Goal: Task Accomplishment & Management: Manage account settings

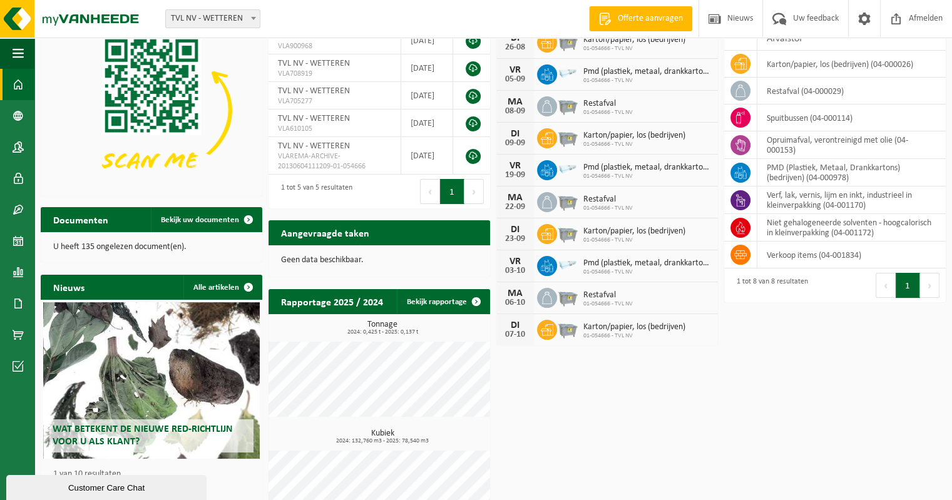
scroll to position [80, 0]
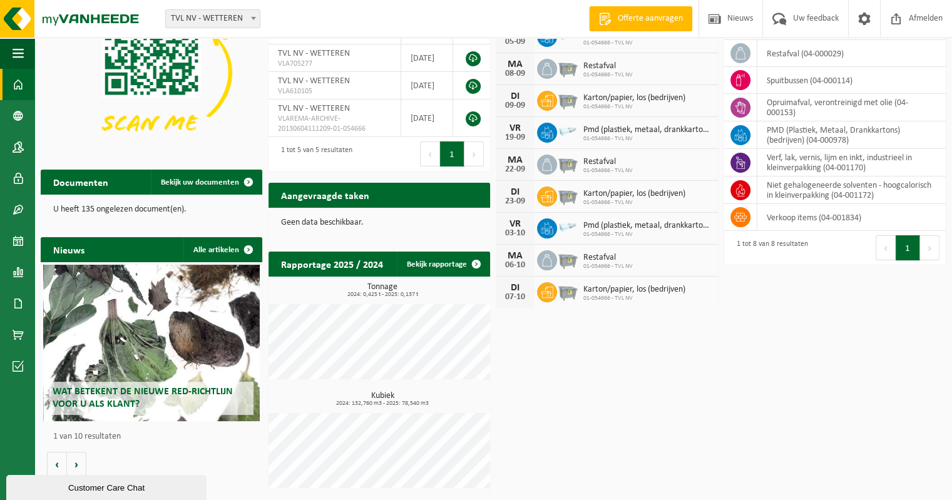
click at [179, 419] on div "Wat betekent de nieuwe RED-richtlijn voor u als klant?" at bounding box center [151, 343] width 217 height 156
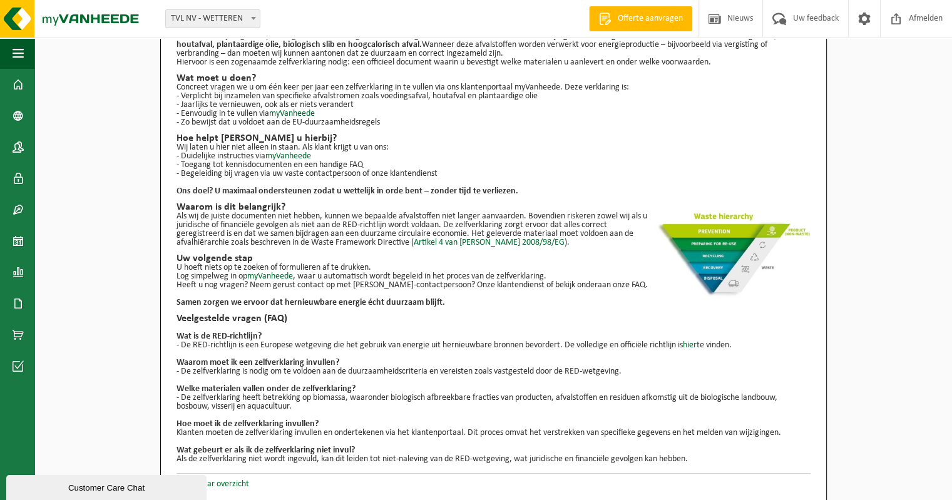
scroll to position [92, 0]
click at [229, 485] on link "Terug naar overzicht" at bounding box center [212, 482] width 73 height 9
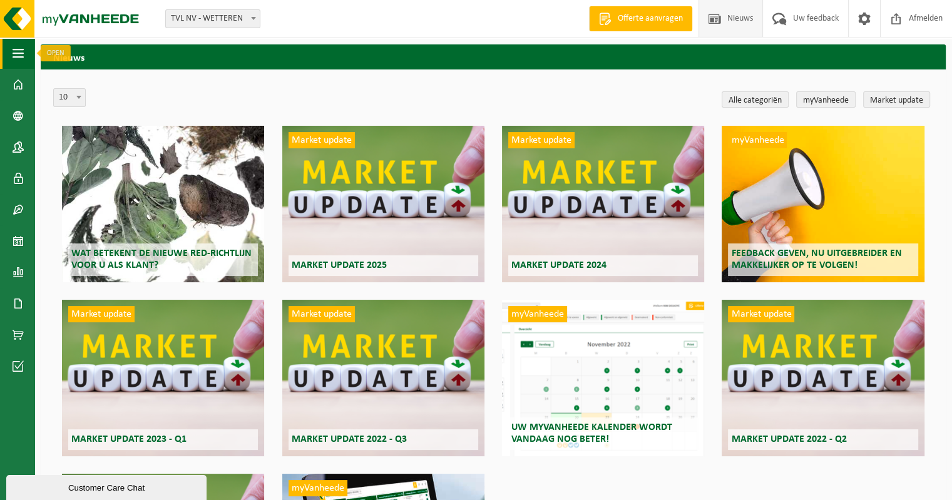
click at [19, 52] on span "button" at bounding box center [18, 53] width 11 height 31
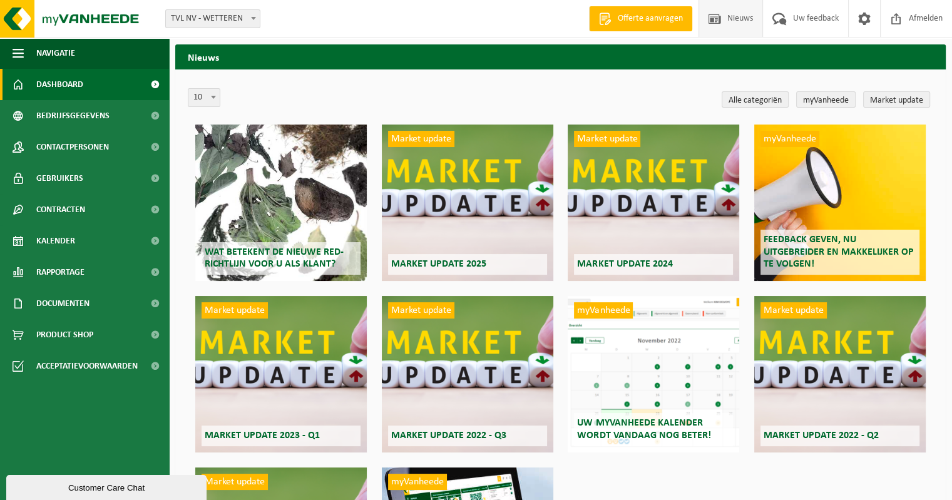
click at [51, 79] on span "Dashboard" at bounding box center [59, 84] width 47 height 31
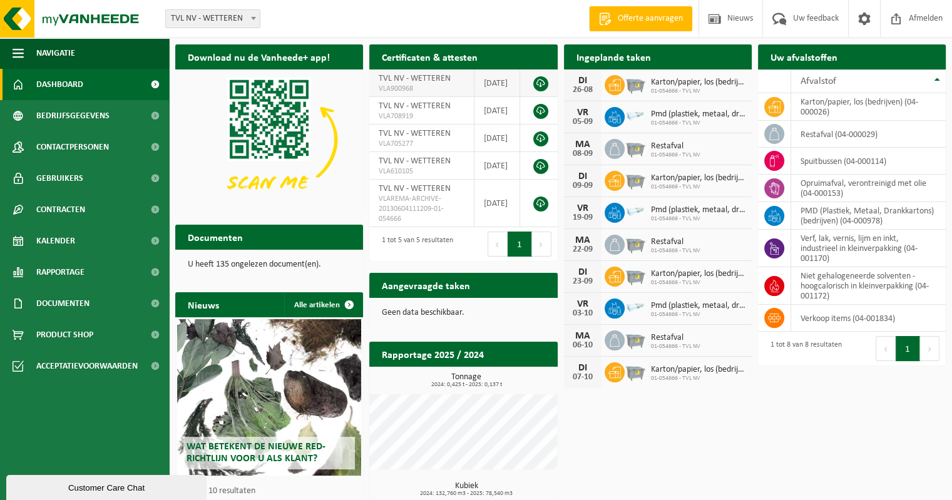
click at [541, 82] on link at bounding box center [540, 83] width 15 height 15
click at [269, 263] on p "U heeft 135 ongelezen document(en)." at bounding box center [269, 264] width 163 height 9
click at [226, 264] on p "U heeft 135 ongelezen document(en)." at bounding box center [269, 264] width 163 height 9
click at [215, 237] on h2 "Documenten" at bounding box center [215, 237] width 80 height 24
click at [61, 298] on span "Documenten" at bounding box center [62, 303] width 53 height 31
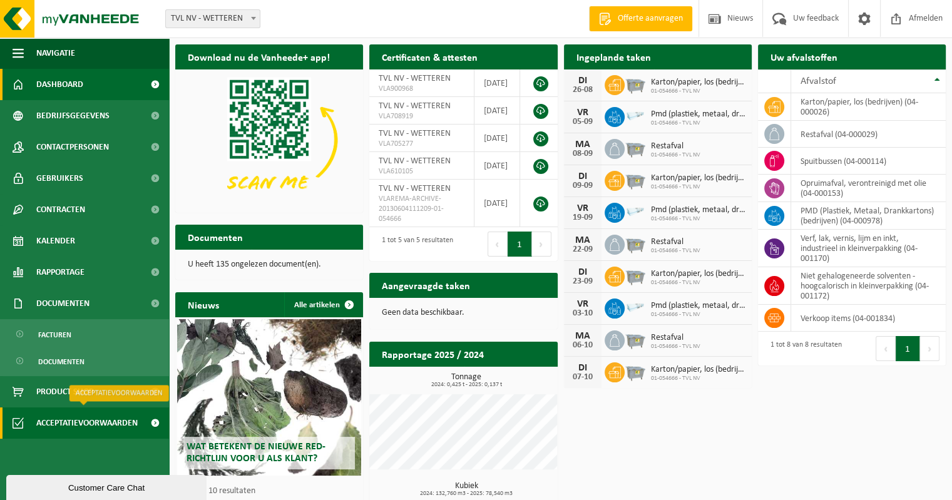
click at [73, 421] on span "Acceptatievoorwaarden" at bounding box center [86, 422] width 101 height 31
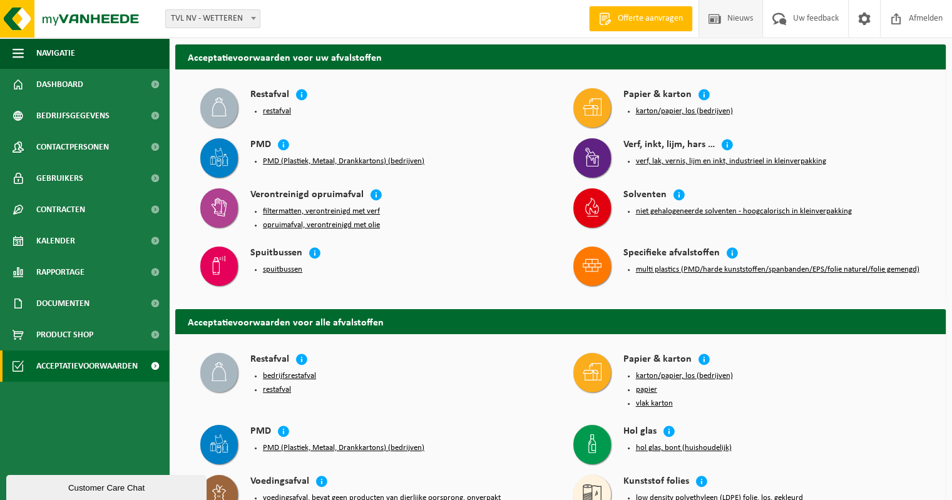
click at [745, 20] on span "Nieuws" at bounding box center [740, 18] width 32 height 37
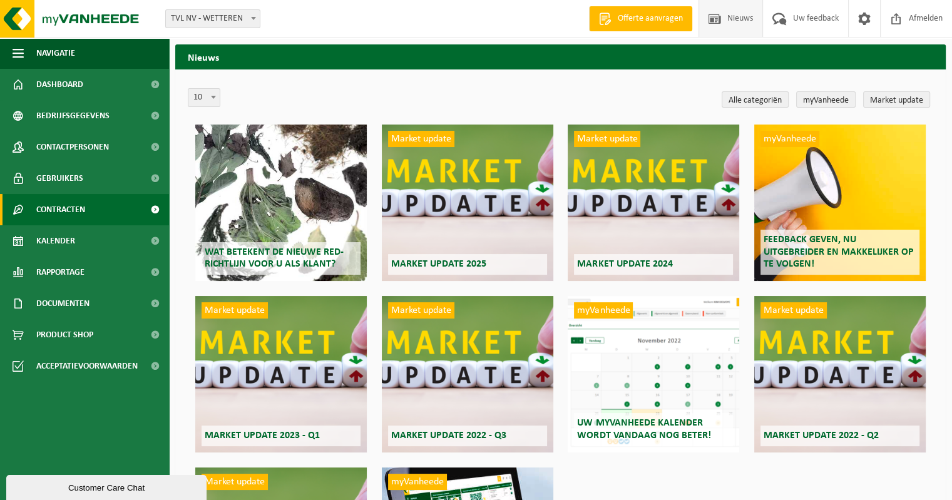
click at [69, 207] on span "Contracten" at bounding box center [60, 209] width 49 height 31
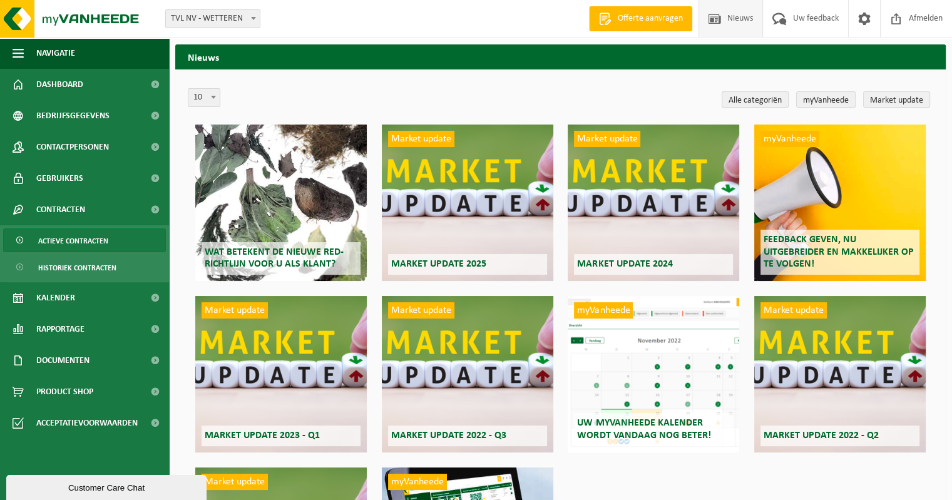
click at [76, 238] on span "Actieve contracten" at bounding box center [73, 241] width 70 height 24
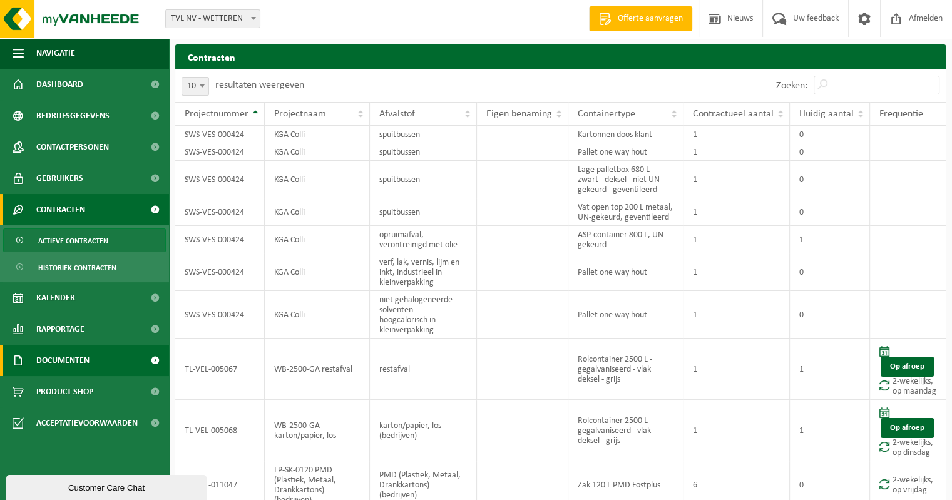
click at [73, 360] on span "Documenten" at bounding box center [62, 360] width 53 height 31
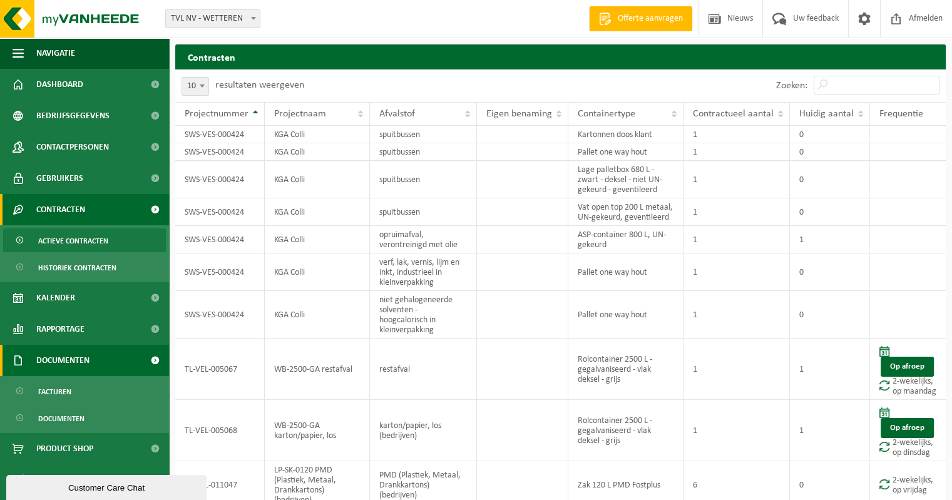
click at [77, 357] on span "Documenten" at bounding box center [62, 360] width 53 height 31
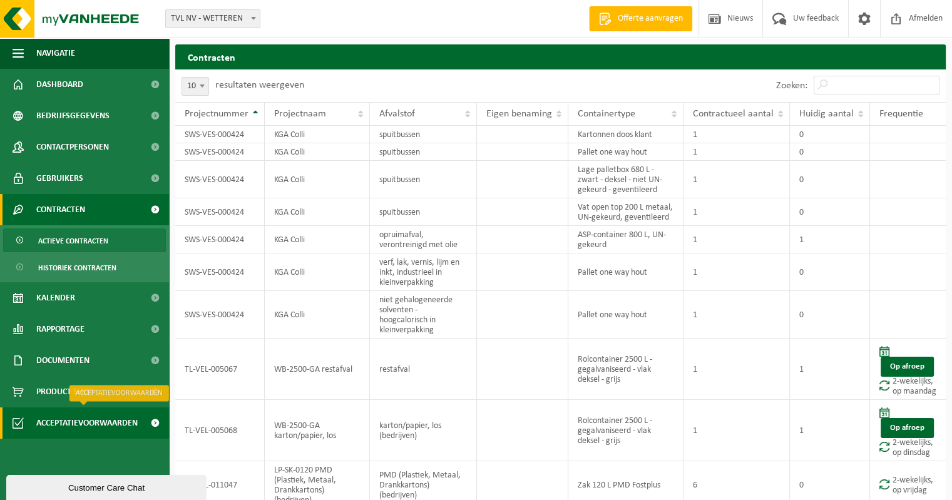
click at [89, 422] on span "Acceptatievoorwaarden" at bounding box center [86, 422] width 101 height 31
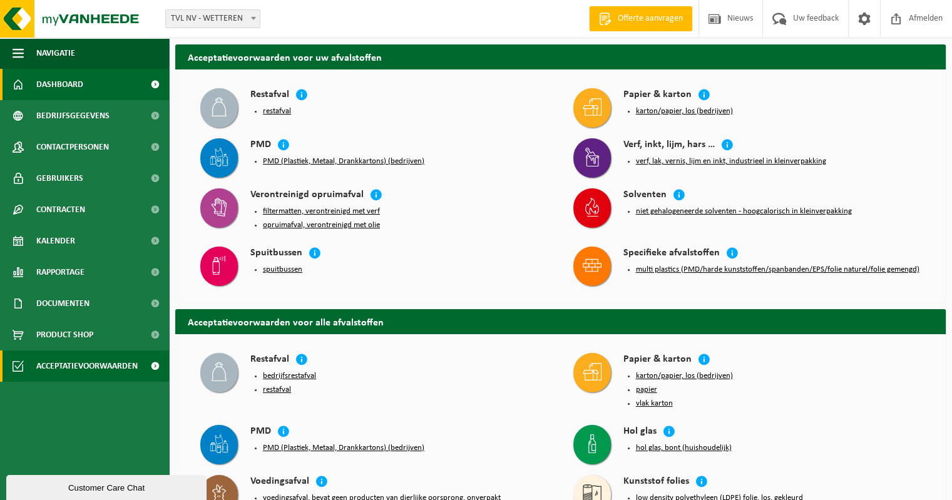
click at [53, 77] on span "Dashboard" at bounding box center [59, 84] width 47 height 31
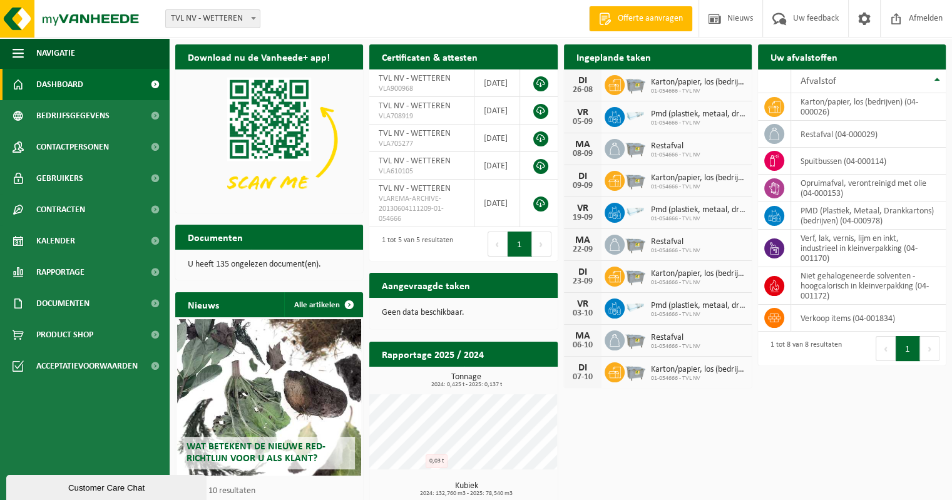
click at [809, 405] on div "Download nu de Vanheede+ app! Verberg Certificaten & attesten Bekijk uw certifi…" at bounding box center [560, 314] width 777 height 553
click at [864, 17] on span at bounding box center [864, 18] width 19 height 37
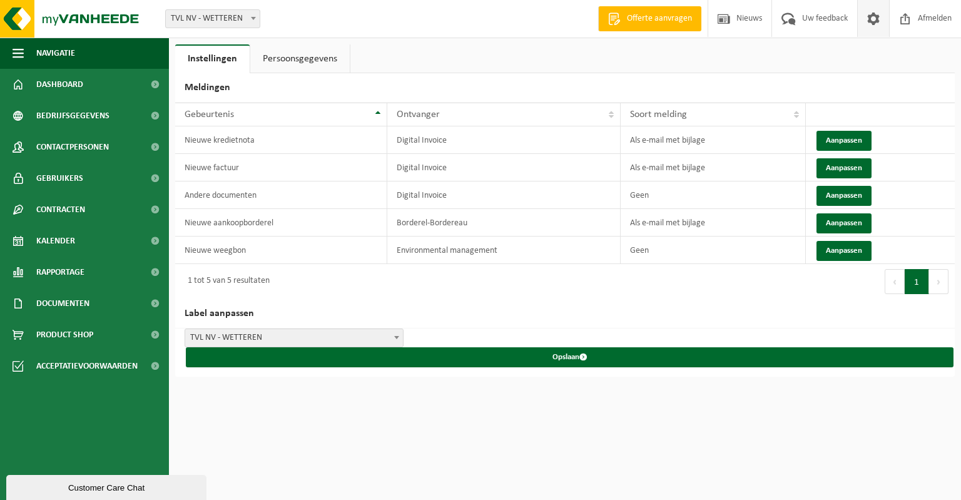
drag, startPoint x: 661, startPoint y: 158, endPoint x: 486, endPoint y: 442, distance: 333.8
click at [486, 442] on html "Vestiging: TVL NV - WETTEREN TVL NV - WETTEREN Welkom Veerle Stradiot Offerte a…" at bounding box center [480, 250] width 961 height 500
click at [562, 250] on td "Environmental management" at bounding box center [503, 251] width 233 height 28
click at [842, 247] on button "Aanpassen" at bounding box center [844, 251] width 55 height 20
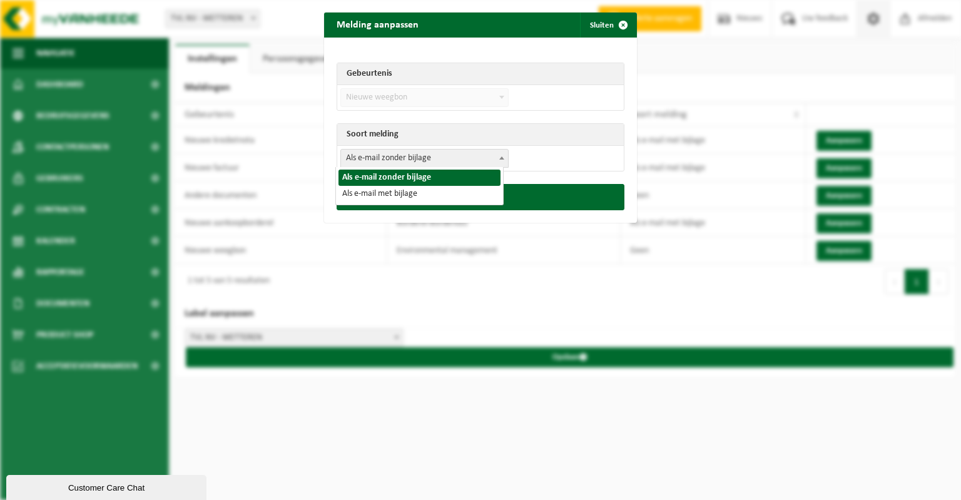
click at [470, 159] on span "Als e-mail zonder bijlage" at bounding box center [424, 159] width 167 height 18
click at [474, 156] on span "Als e-mail zonder bijlage" at bounding box center [424, 159] width 167 height 18
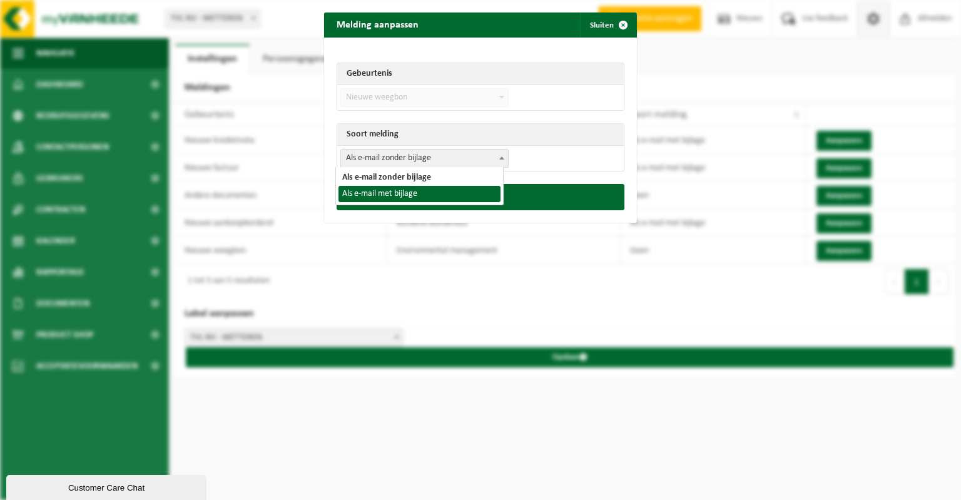
select select "3"
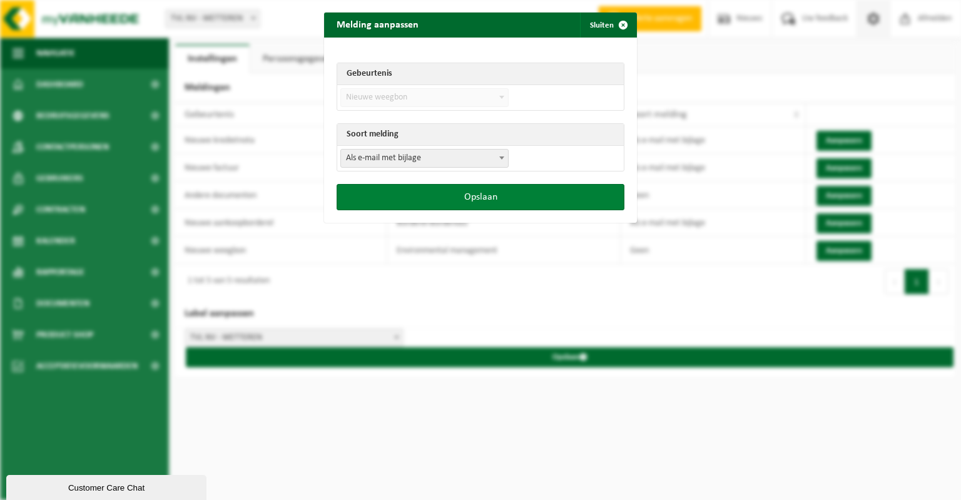
click at [481, 196] on button "Opslaan" at bounding box center [481, 197] width 288 height 26
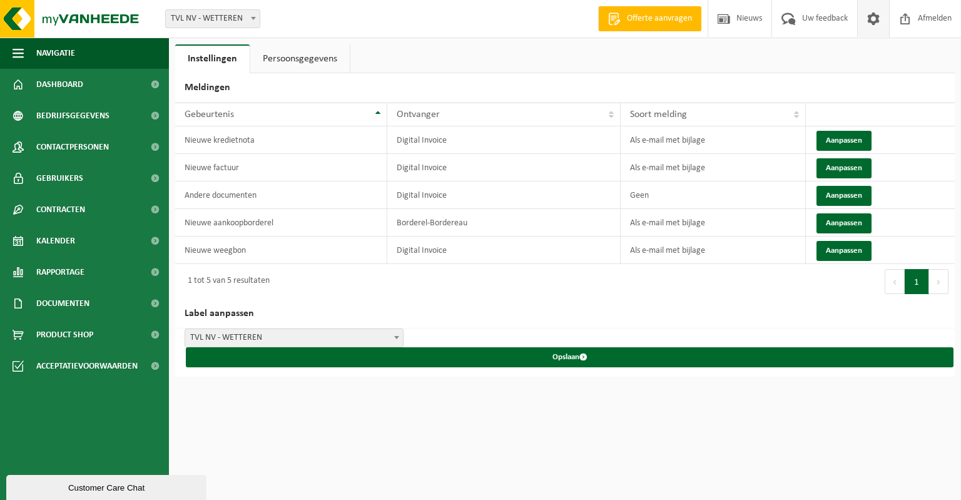
click at [594, 299] on h2 "Label aanpassen" at bounding box center [565, 313] width 780 height 29
click at [841, 191] on button "Aanpassen" at bounding box center [844, 196] width 55 height 20
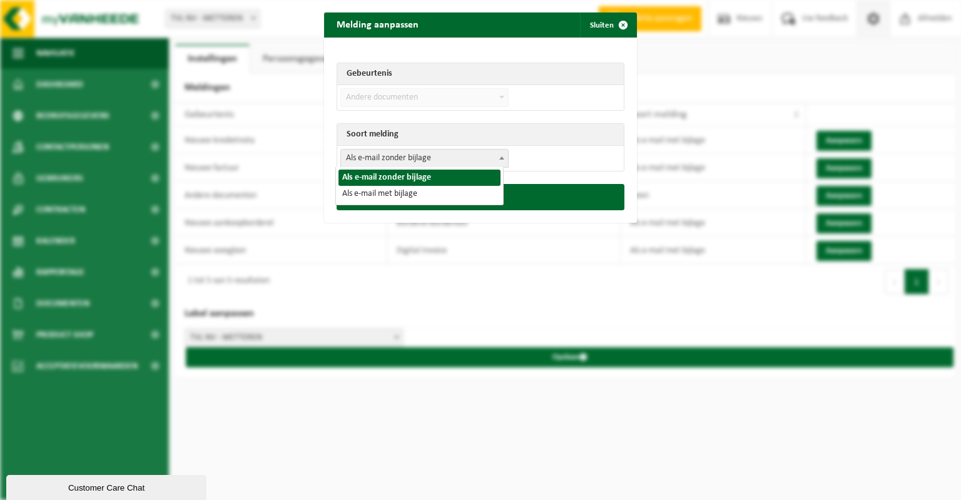
click at [464, 157] on span "Als e-mail zonder bijlage" at bounding box center [424, 159] width 167 height 18
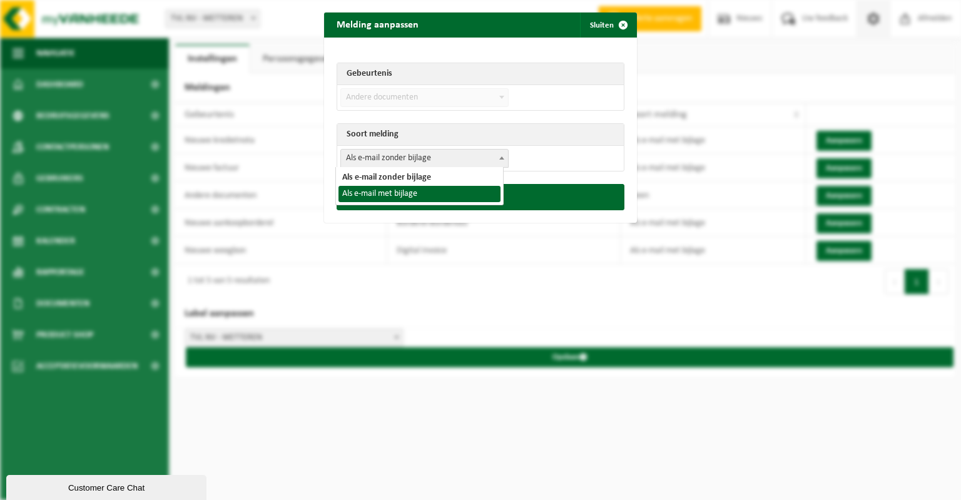
select select "3"
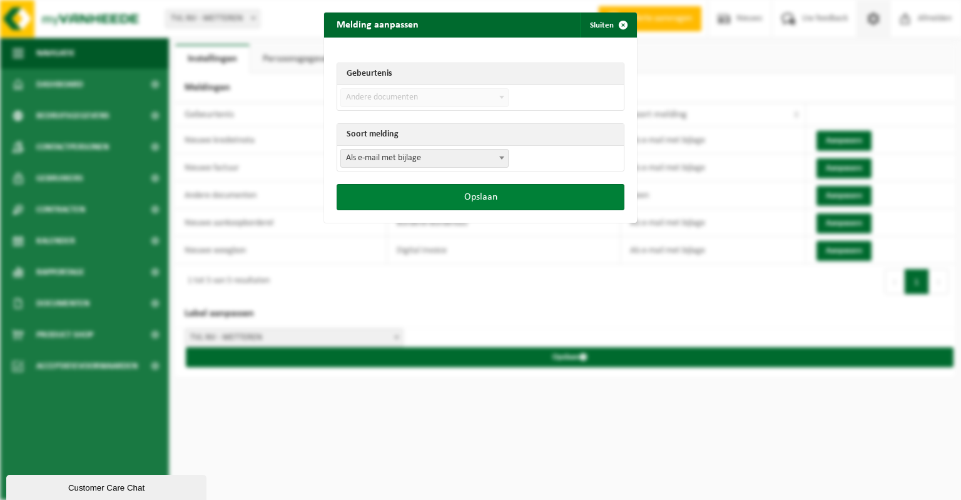
click at [475, 195] on button "Opslaan" at bounding box center [481, 197] width 288 height 26
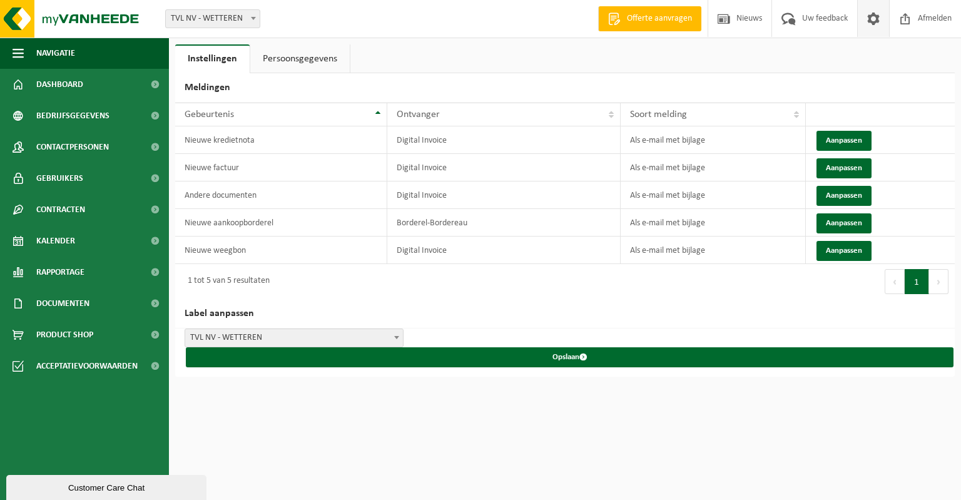
click at [483, 288] on div "1 tot 5 van 5 resultaten" at bounding box center [370, 281] width 390 height 35
click at [656, 421] on div "Vestiging: TVL NV - WETTEREN TVL NV - WETTEREN Welkom Veerle Stradiot Offerte a…" at bounding box center [480, 250] width 961 height 500
click at [82, 173] on link "Gebruikers" at bounding box center [84, 178] width 169 height 31
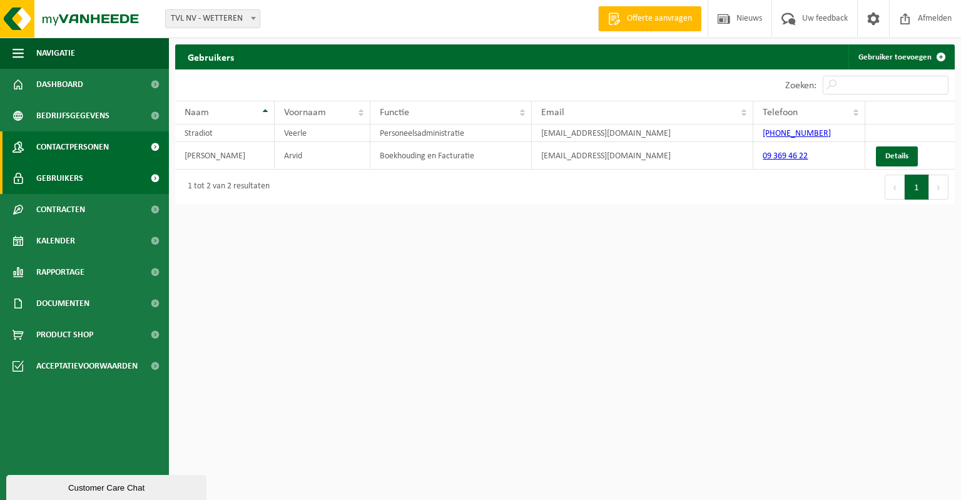
click at [85, 150] on span "Contactpersonen" at bounding box center [72, 146] width 73 height 31
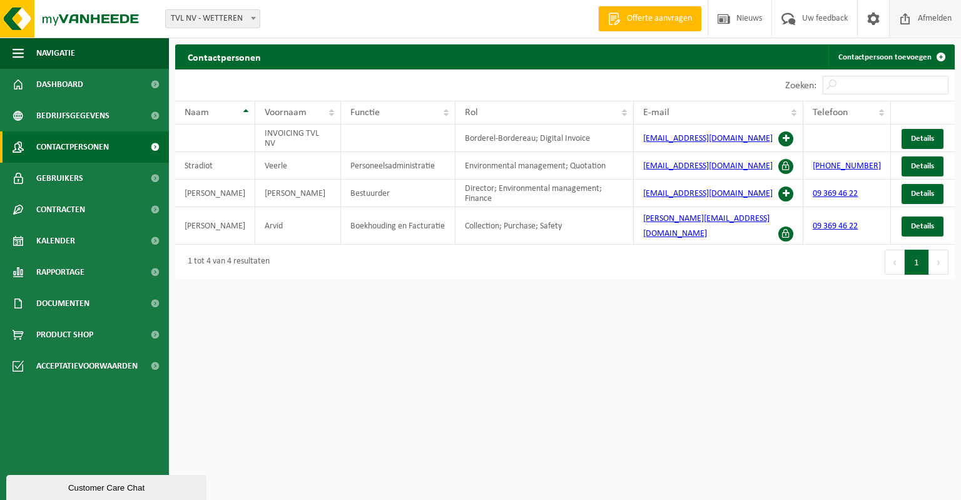
click at [934, 19] on span "Afmelden" at bounding box center [935, 18] width 40 height 37
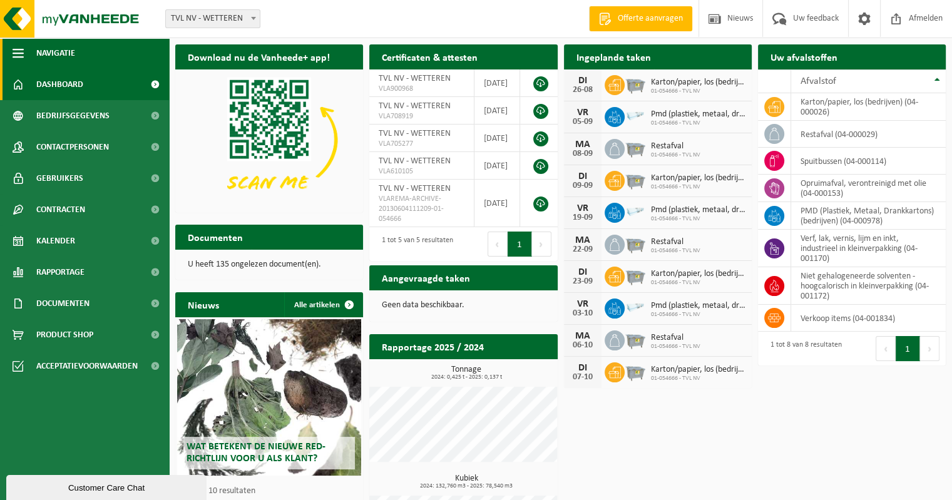
click at [17, 54] on span "button" at bounding box center [18, 53] width 11 height 31
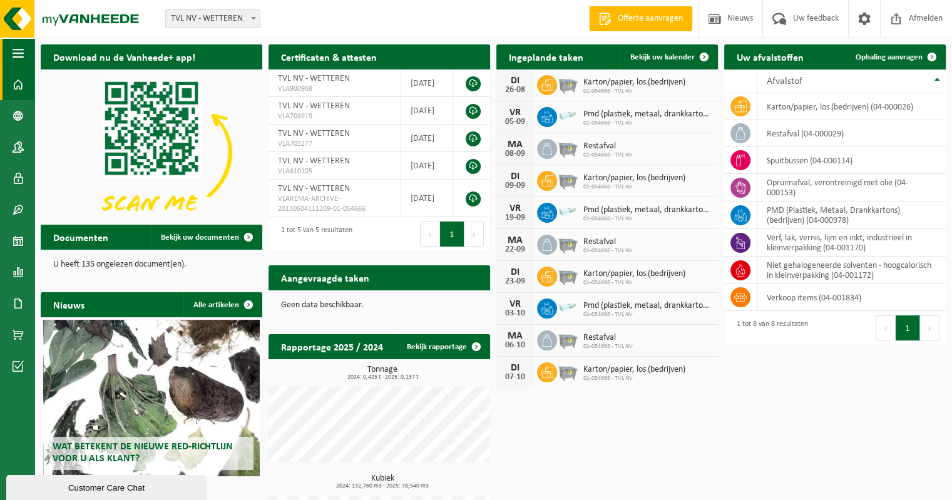
click at [20, 54] on span "button" at bounding box center [18, 53] width 11 height 31
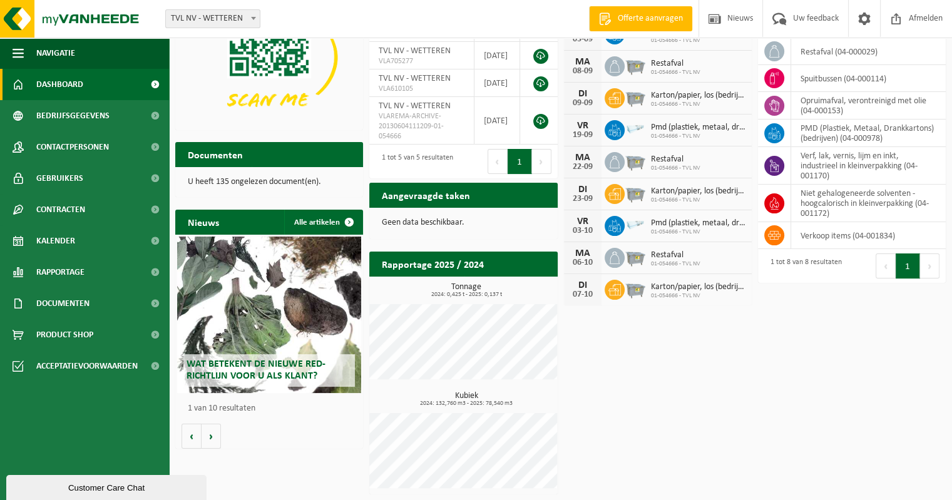
scroll to position [83, 0]
click at [208, 432] on button "Volgende" at bounding box center [210, 436] width 19 height 25
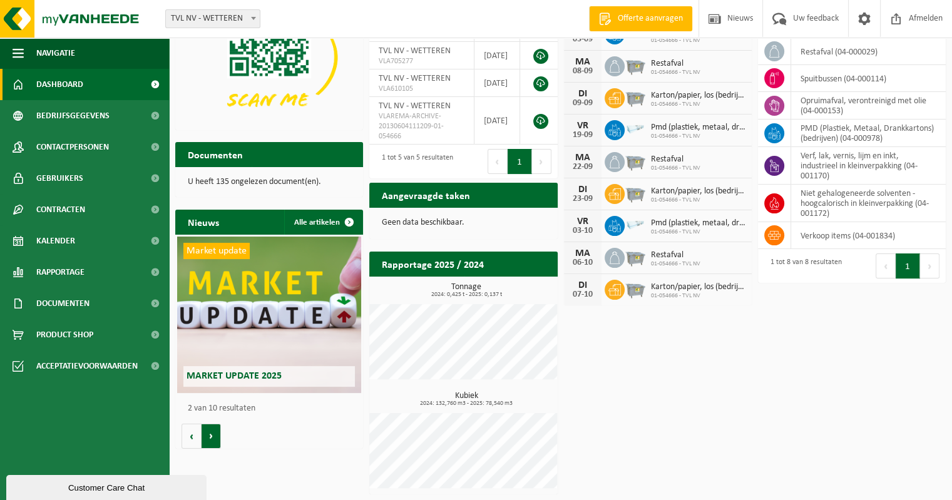
click at [208, 432] on button "Volgende" at bounding box center [210, 436] width 19 height 25
click at [194, 431] on button "Vorige" at bounding box center [191, 436] width 20 height 25
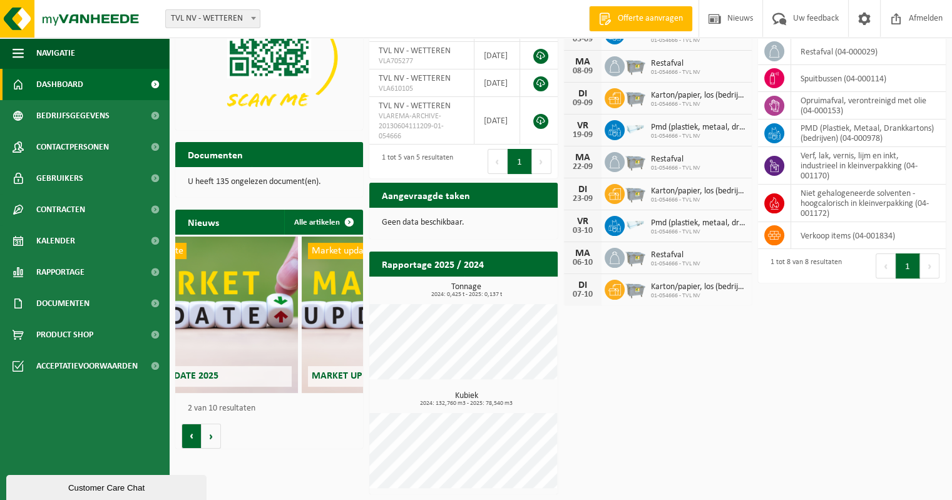
click at [194, 431] on button "Vorige" at bounding box center [191, 436] width 20 height 25
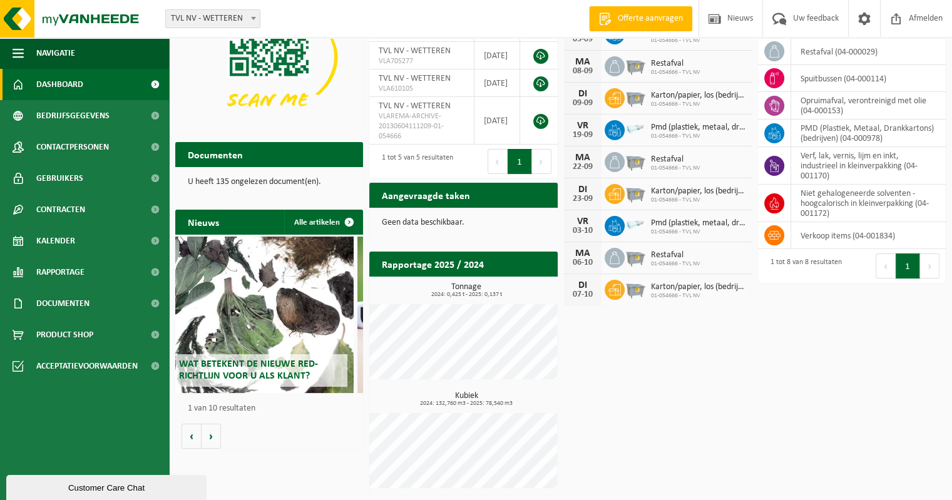
scroll to position [0, 0]
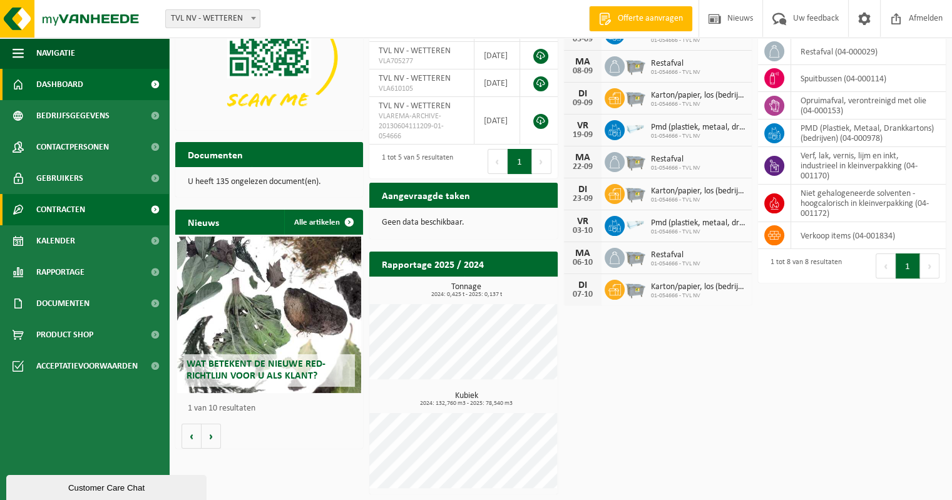
click at [88, 207] on link "Contracten" at bounding box center [84, 209] width 169 height 31
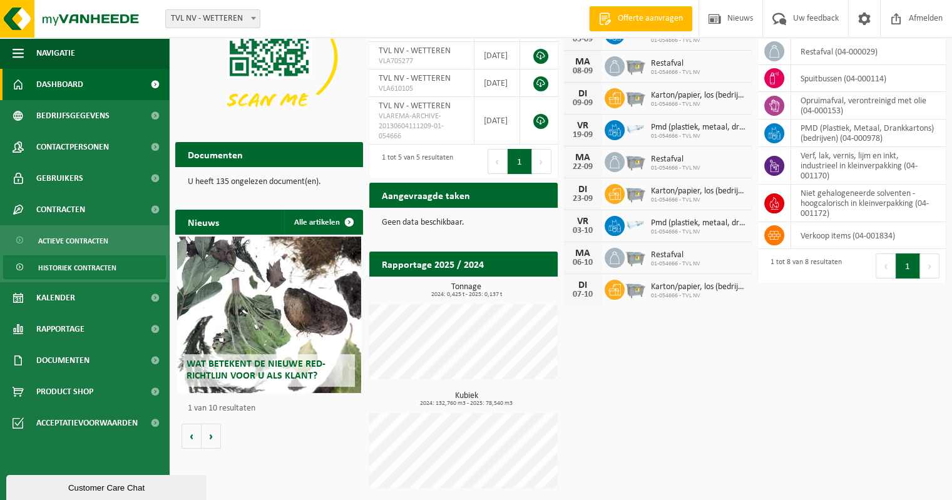
click at [59, 265] on span "Historiek contracten" at bounding box center [77, 268] width 78 height 24
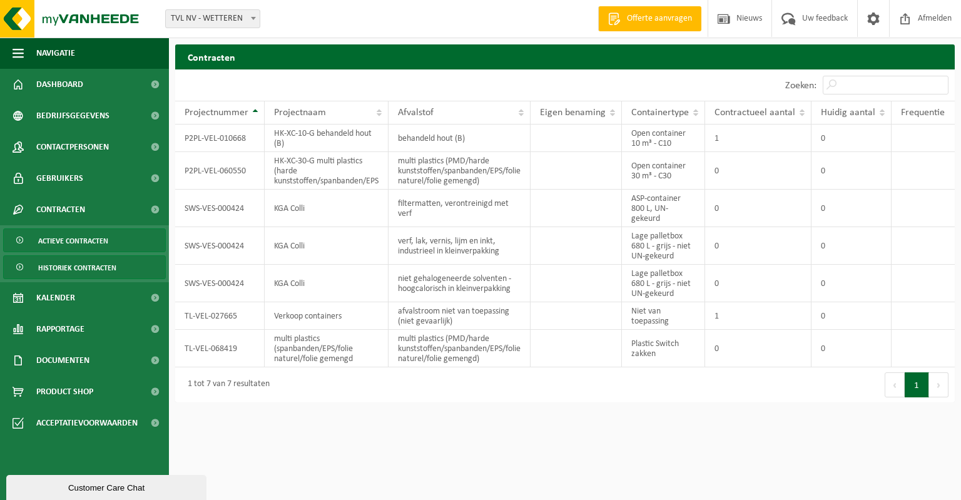
click at [68, 241] on span "Actieve contracten" at bounding box center [73, 241] width 70 height 24
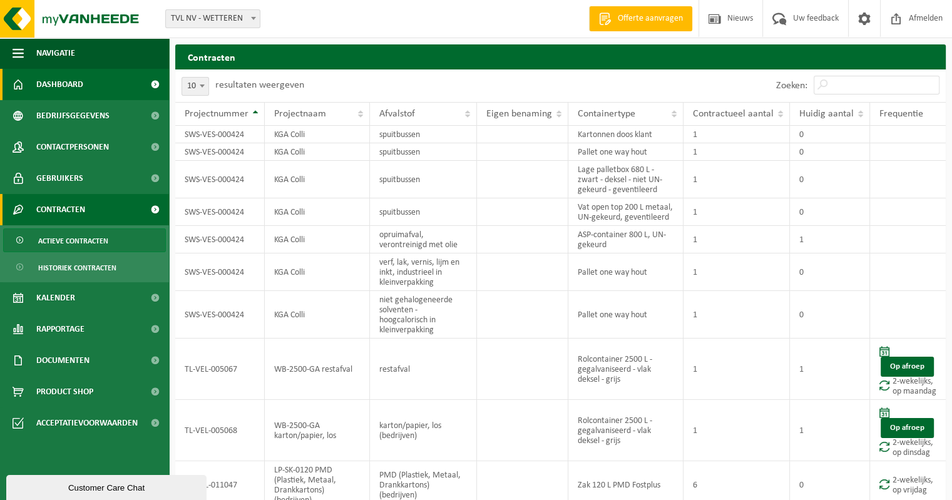
click at [67, 83] on span "Dashboard" at bounding box center [59, 84] width 47 height 31
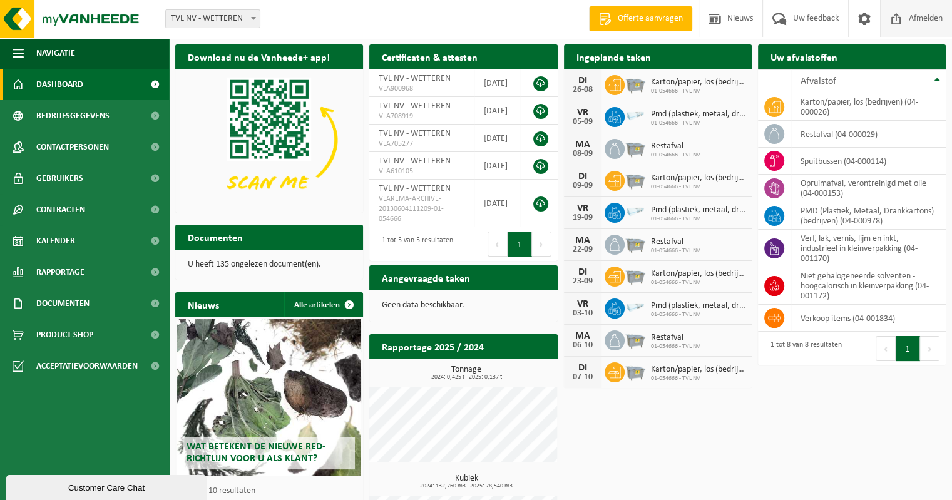
click at [920, 17] on span "Afmelden" at bounding box center [925, 18] width 40 height 37
